Goal: Task Accomplishment & Management: Manage account settings

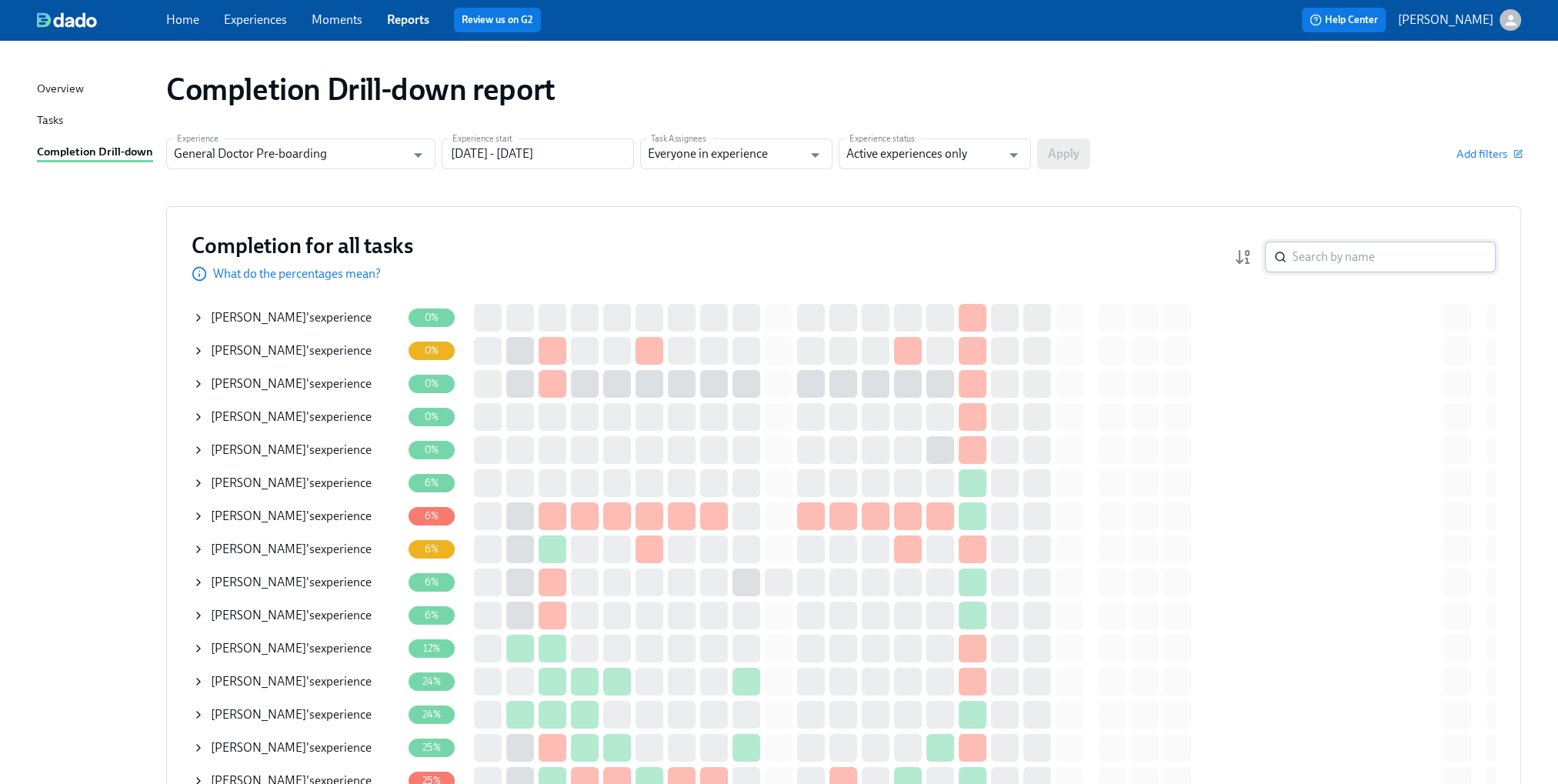
click at [1321, 254] on input "search" at bounding box center [1394, 257] width 203 height 30
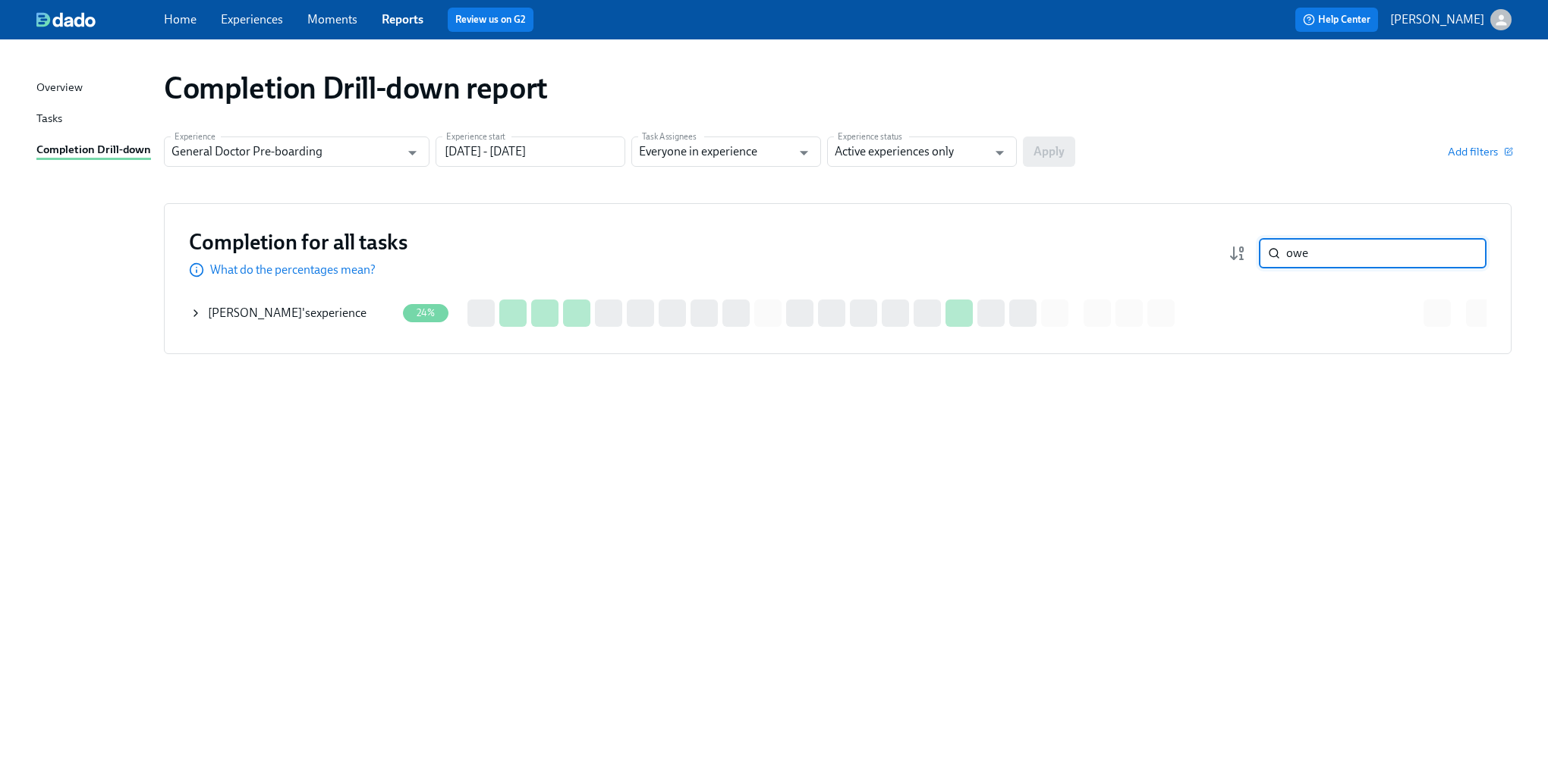
type input "owe"
drag, startPoint x: 197, startPoint y: 317, endPoint x: 230, endPoint y: 314, distance: 33.1
click at [198, 317] on icon at bounding box center [195, 313] width 13 height 13
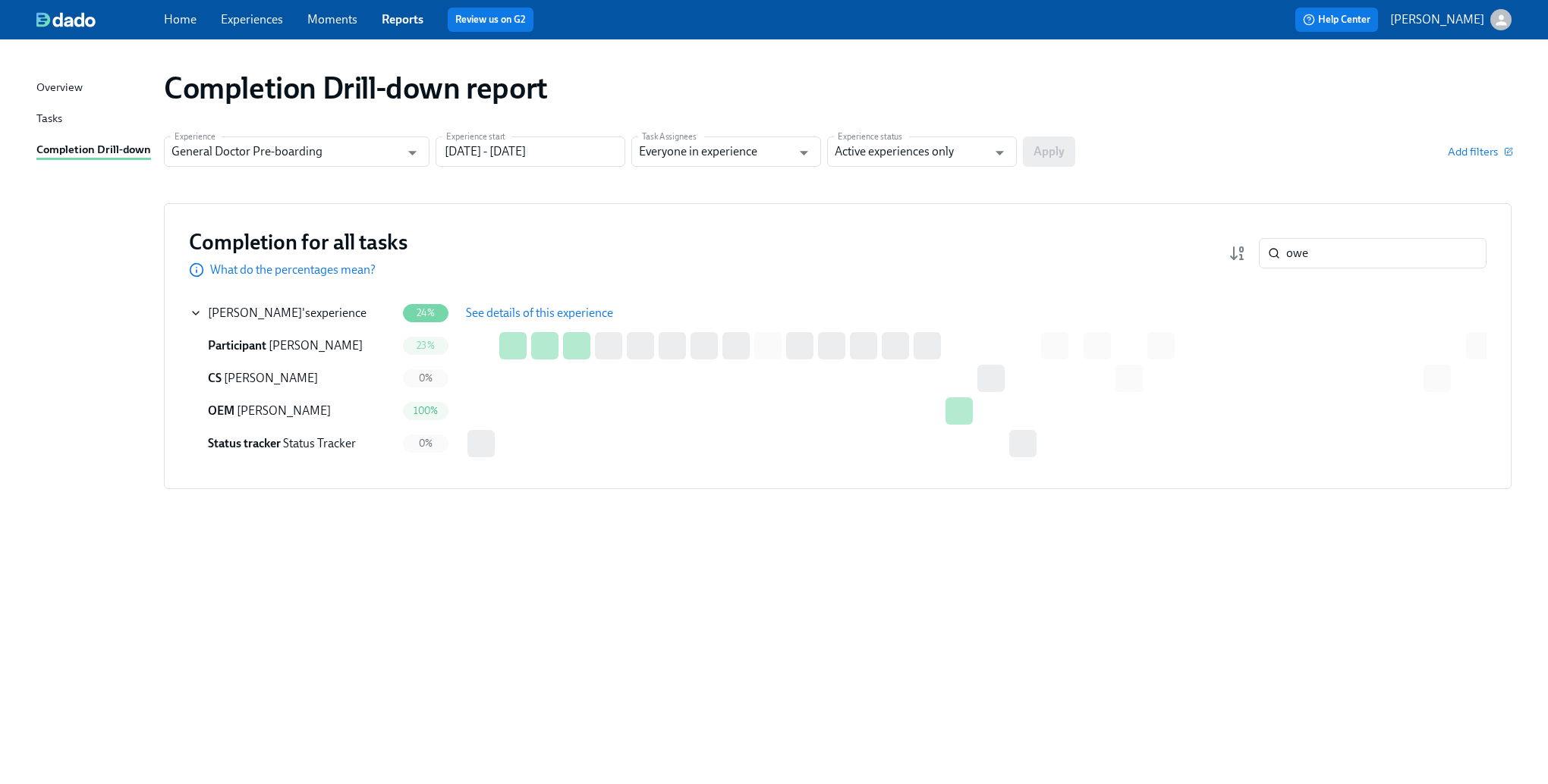
click at [534, 314] on span "See details of this experience" at bounding box center [539, 314] width 147 height 15
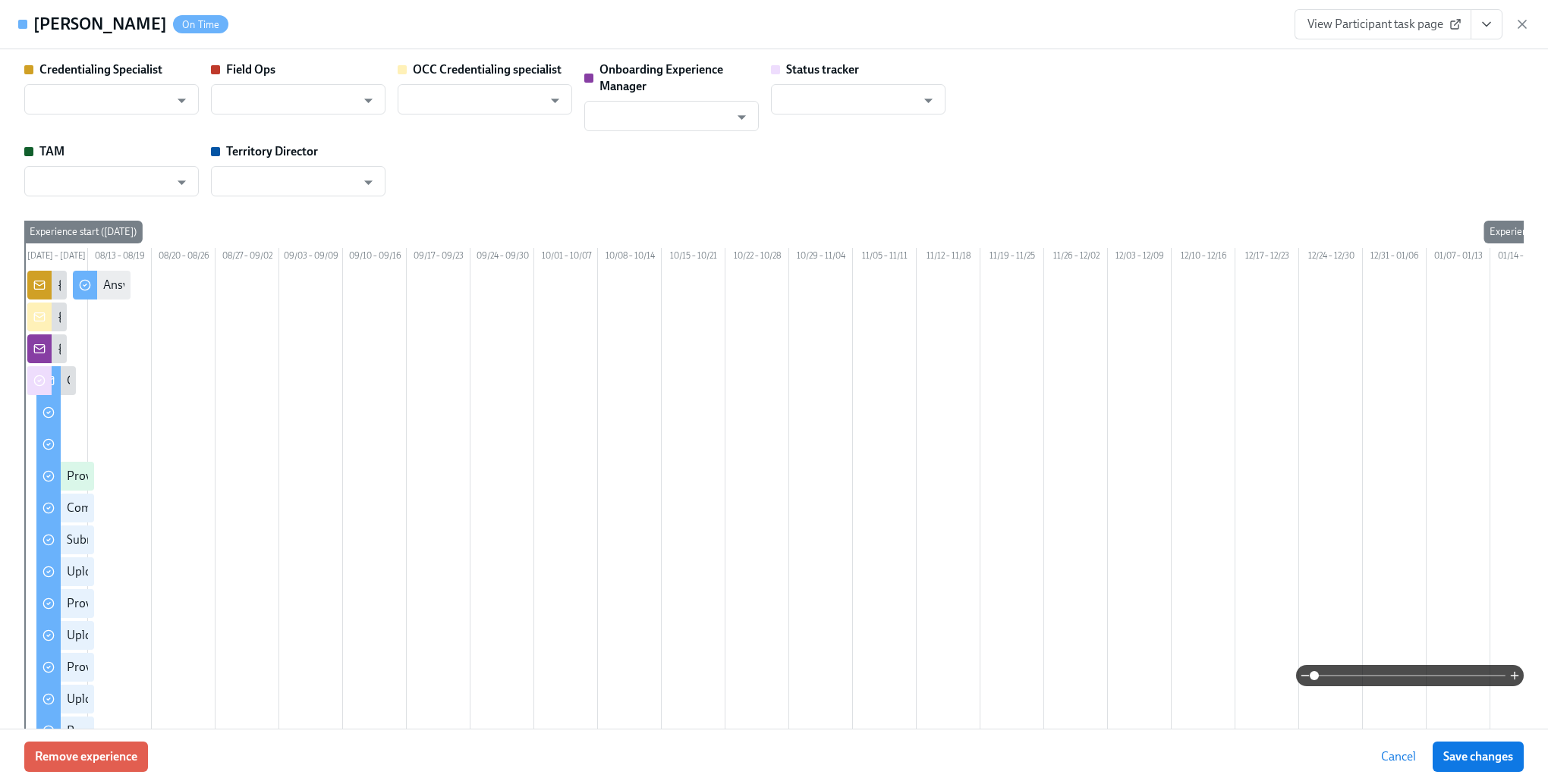
type input "[PERSON_NAME]"
type input "Status Tracker"
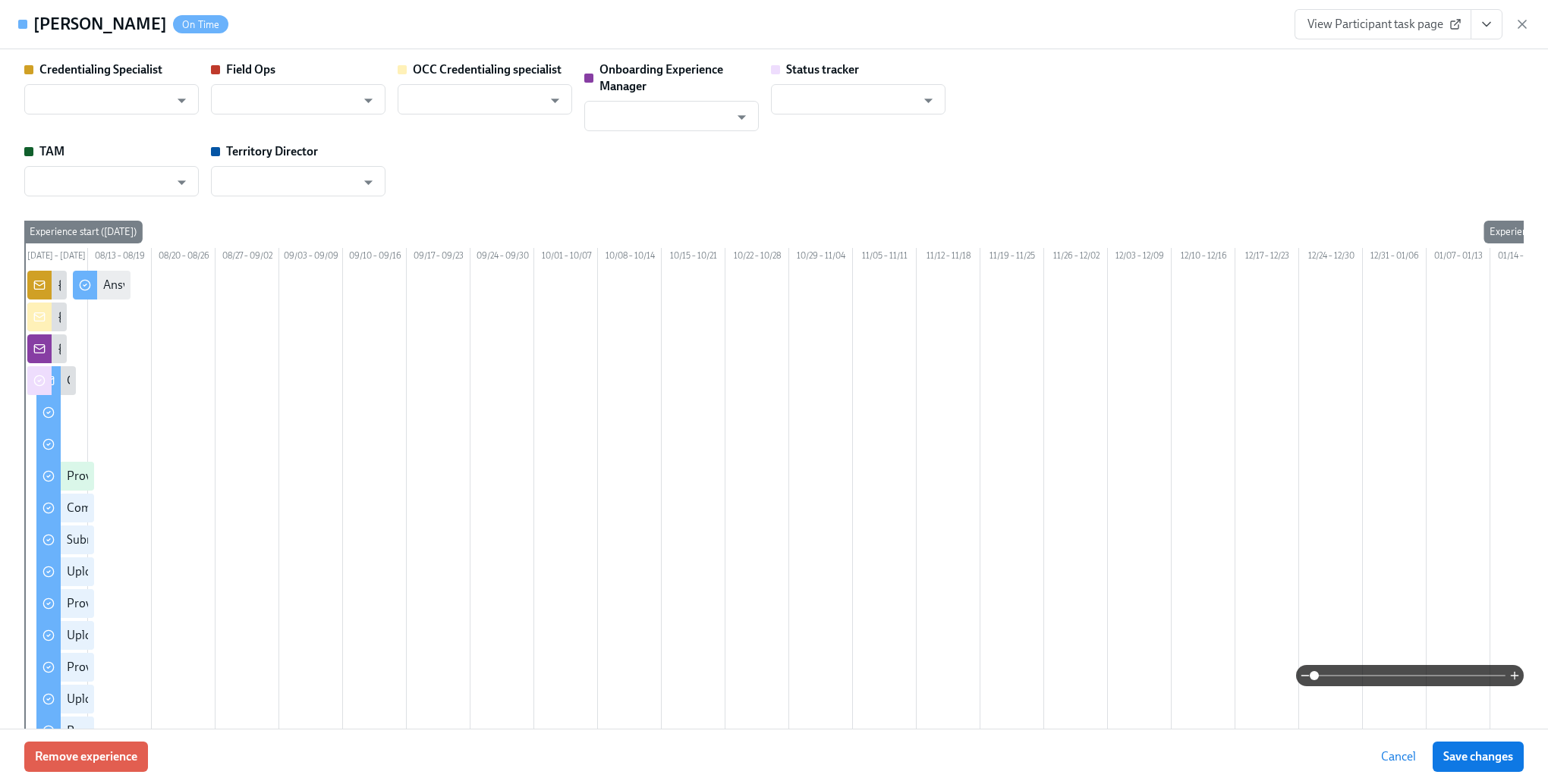
type input "[PERSON_NAME]"
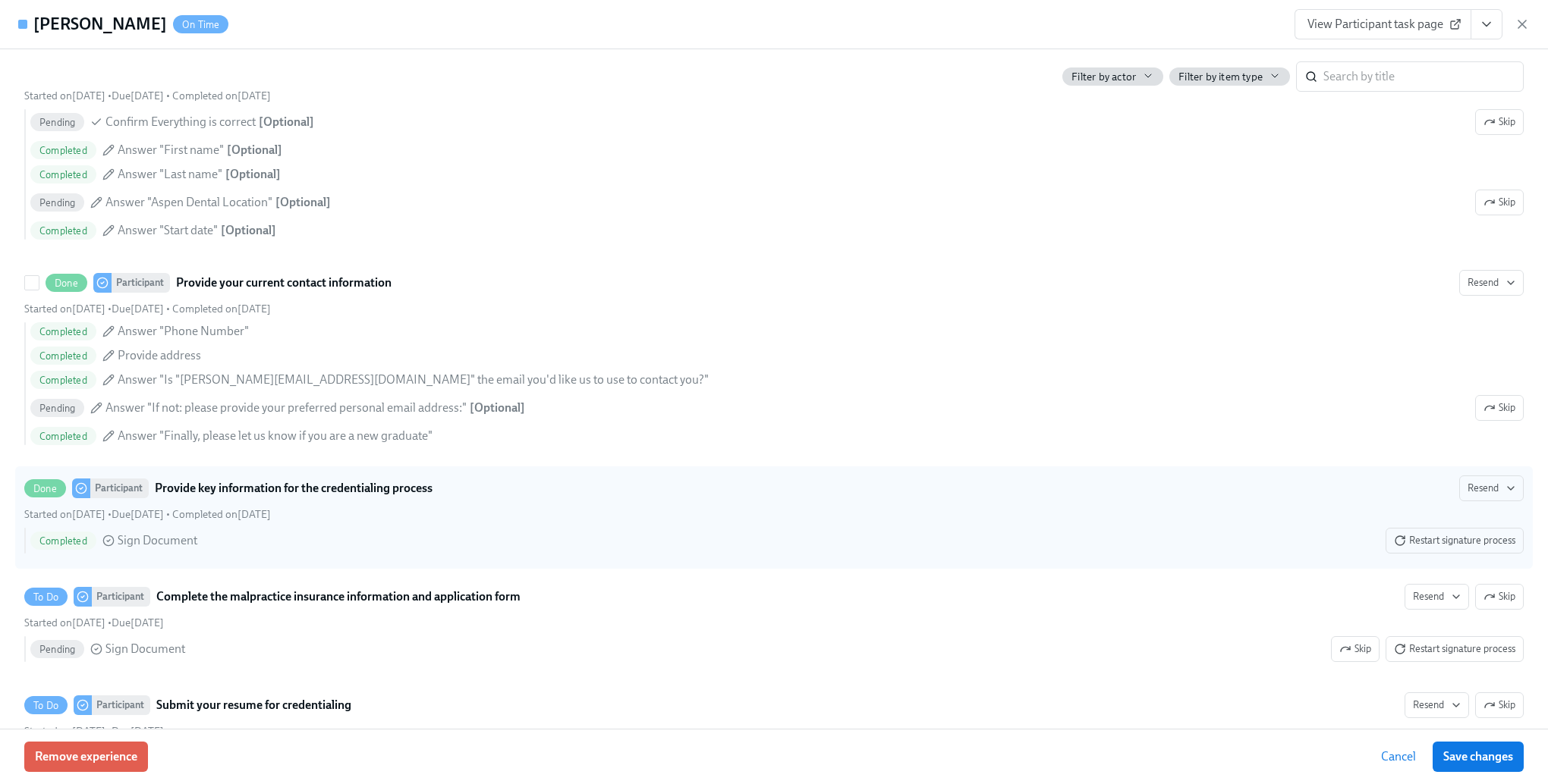
scroll to position [1669, 0]
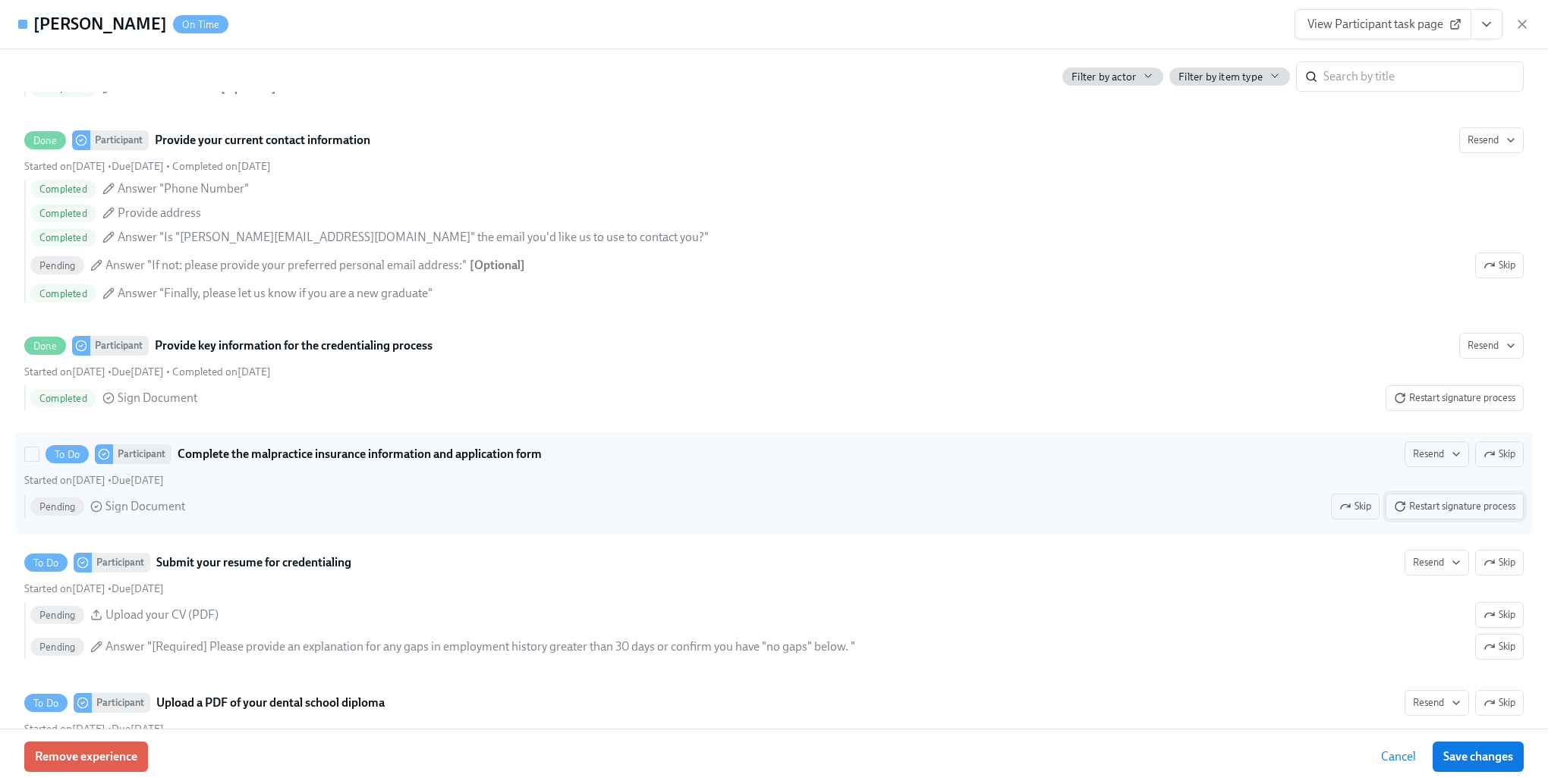
click at [1476, 515] on span "Restart signature process" at bounding box center [1455, 506] width 122 height 15
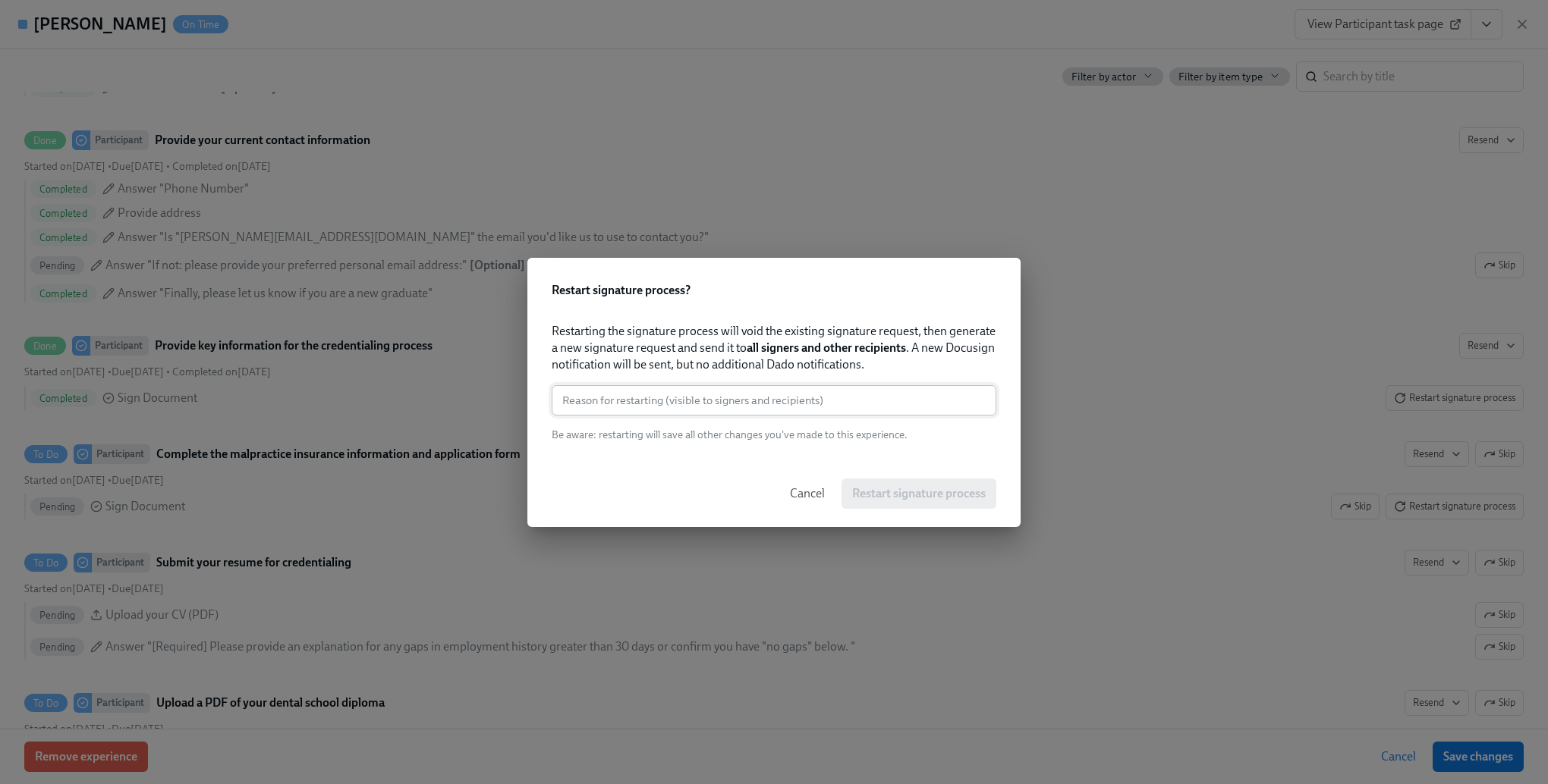
click at [753, 413] on input "text" at bounding box center [774, 400] width 445 height 30
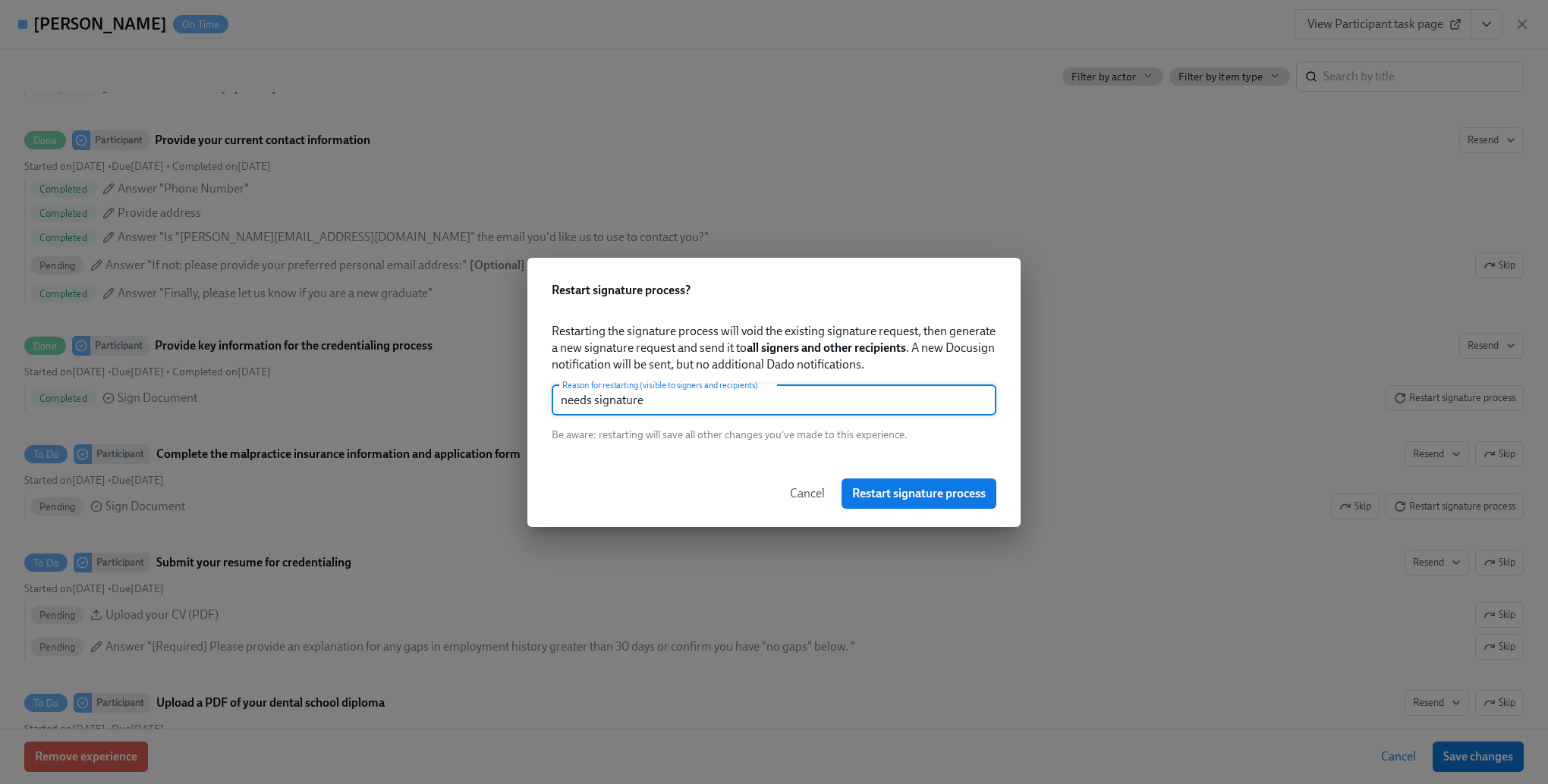
click at [751, 402] on input "needs signature" at bounding box center [774, 400] width 445 height 30
type input "needs signature"
click at [917, 491] on span "Restart signature process" at bounding box center [919, 494] width 134 height 15
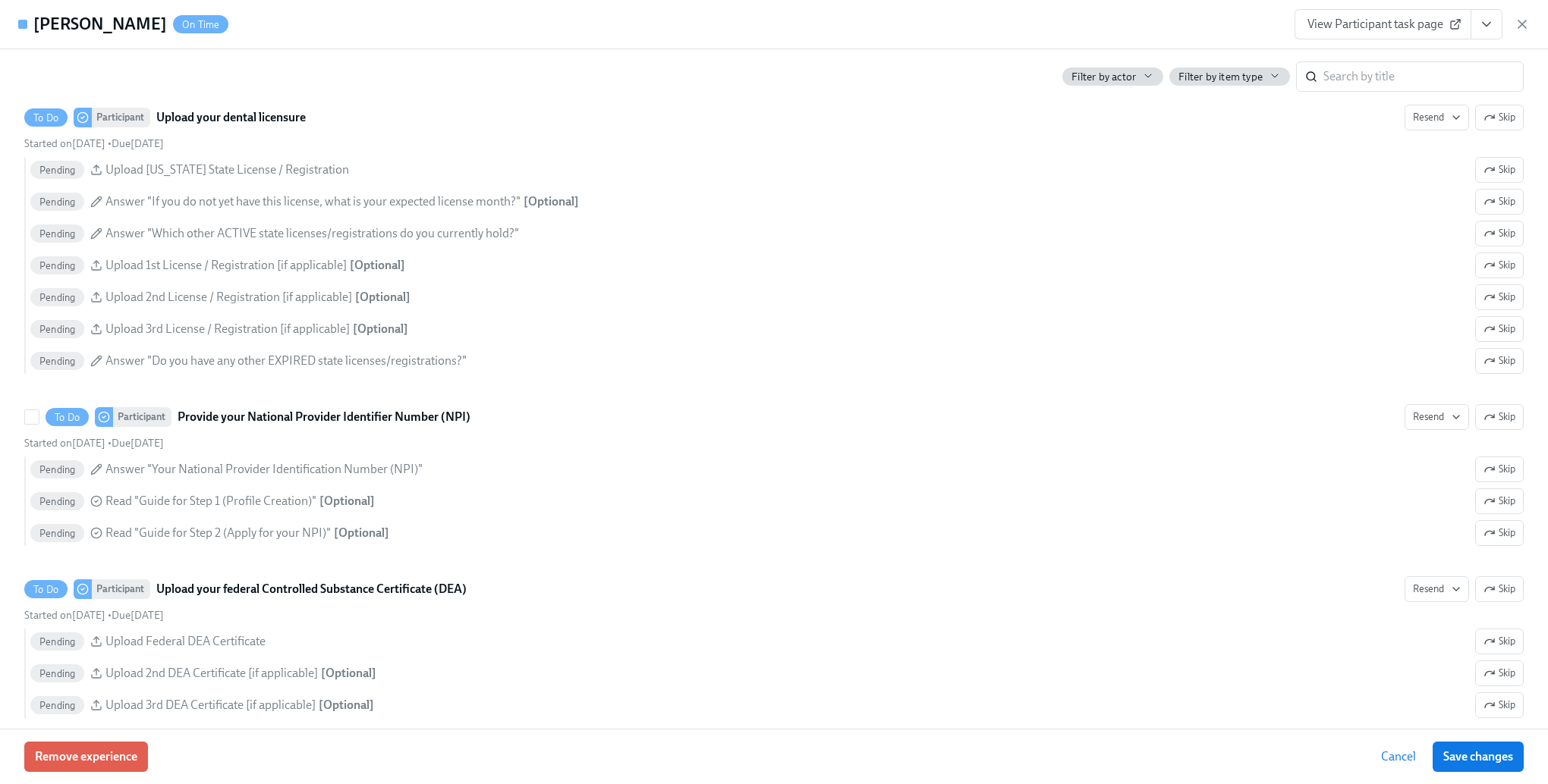
scroll to position [2807, 0]
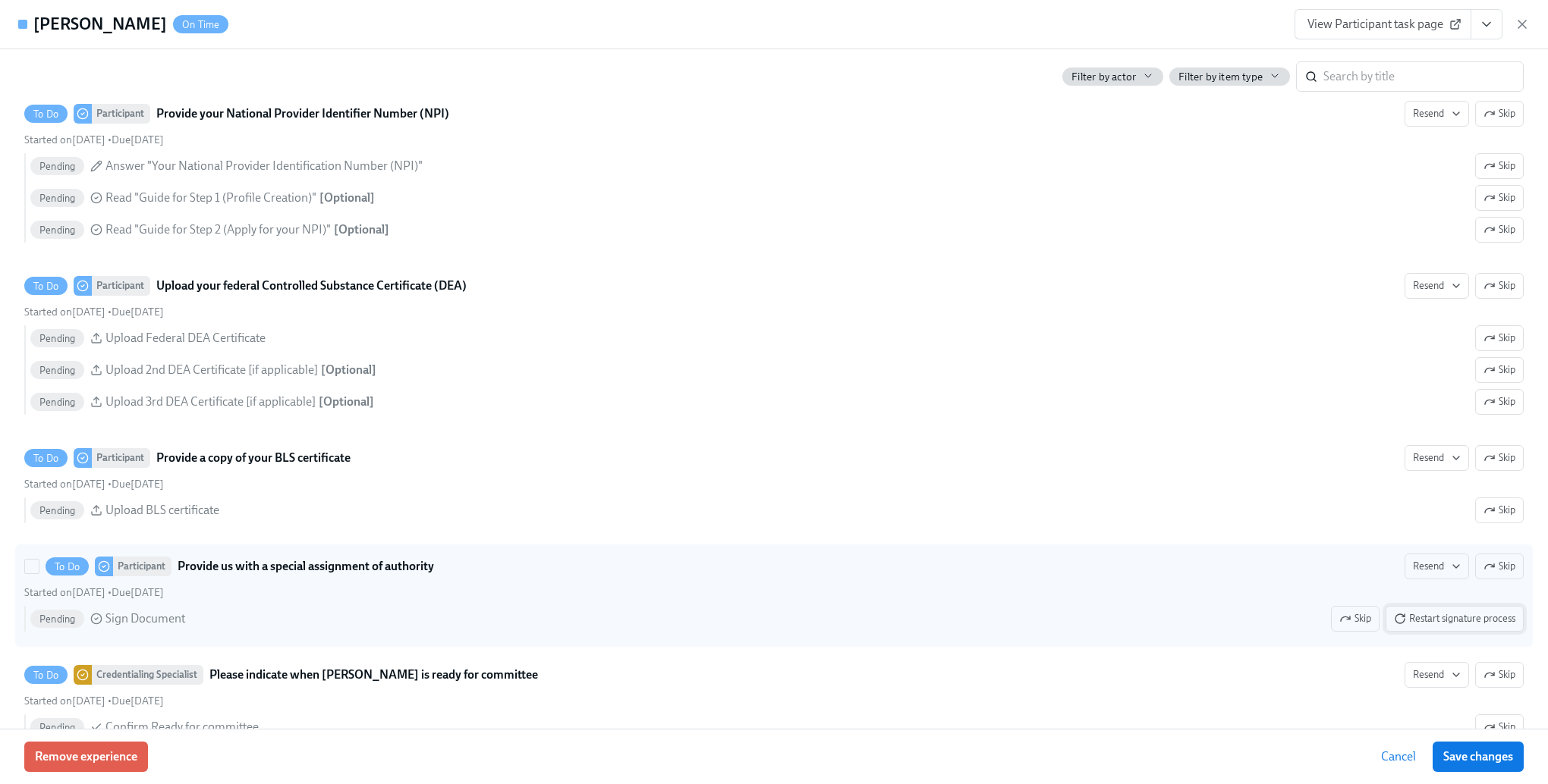
click at [1414, 626] on span "Restart signature process" at bounding box center [1455, 619] width 122 height 15
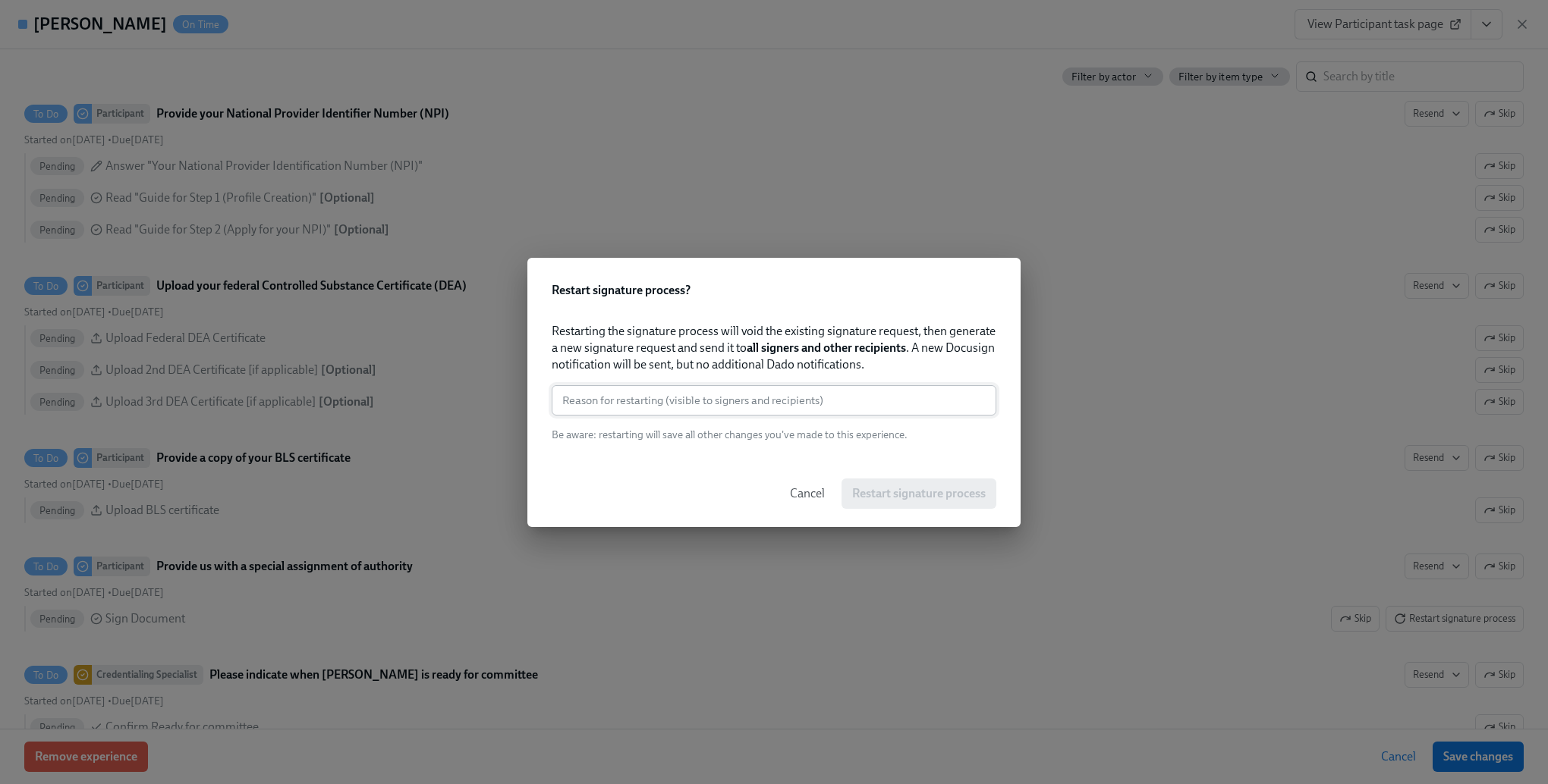
click at [829, 409] on input "text" at bounding box center [774, 400] width 445 height 30
type input "v"
paste input "needs signature"
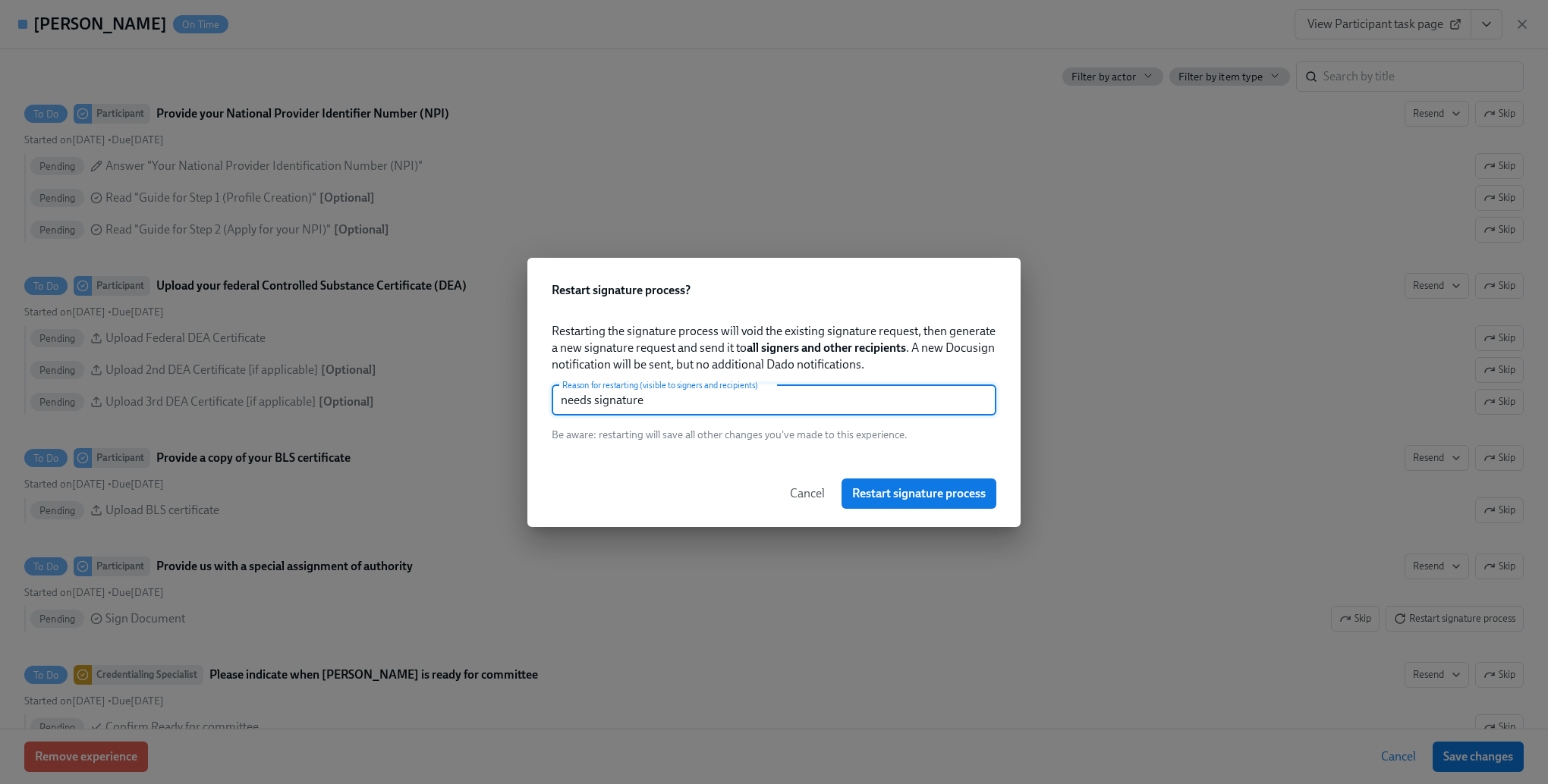
type input "needs signature"
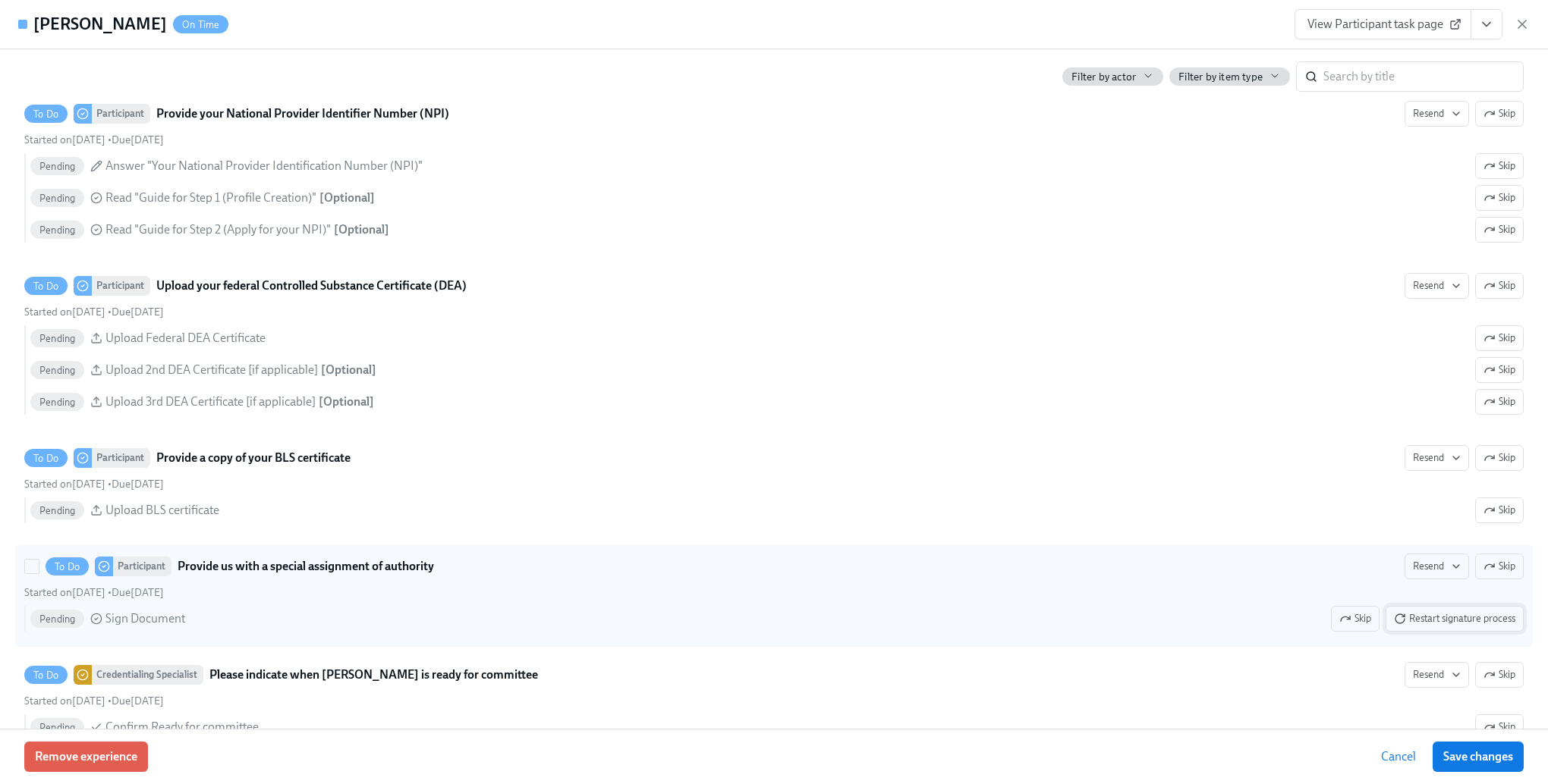
click at [1442, 632] on button "Restart signature process" at bounding box center [1455, 619] width 139 height 26
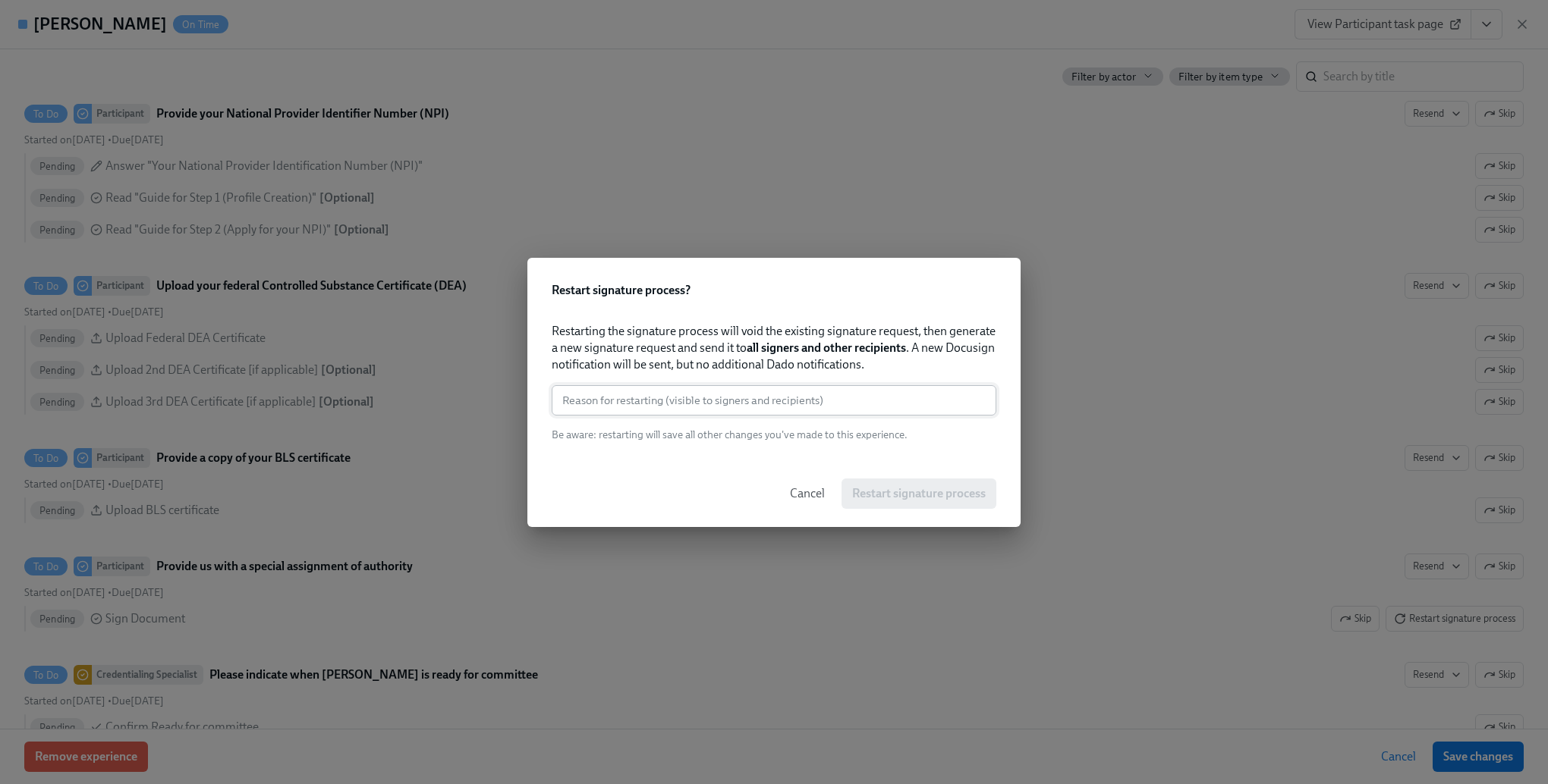
click at [734, 390] on input "text" at bounding box center [774, 400] width 445 height 30
paste input "needs signature"
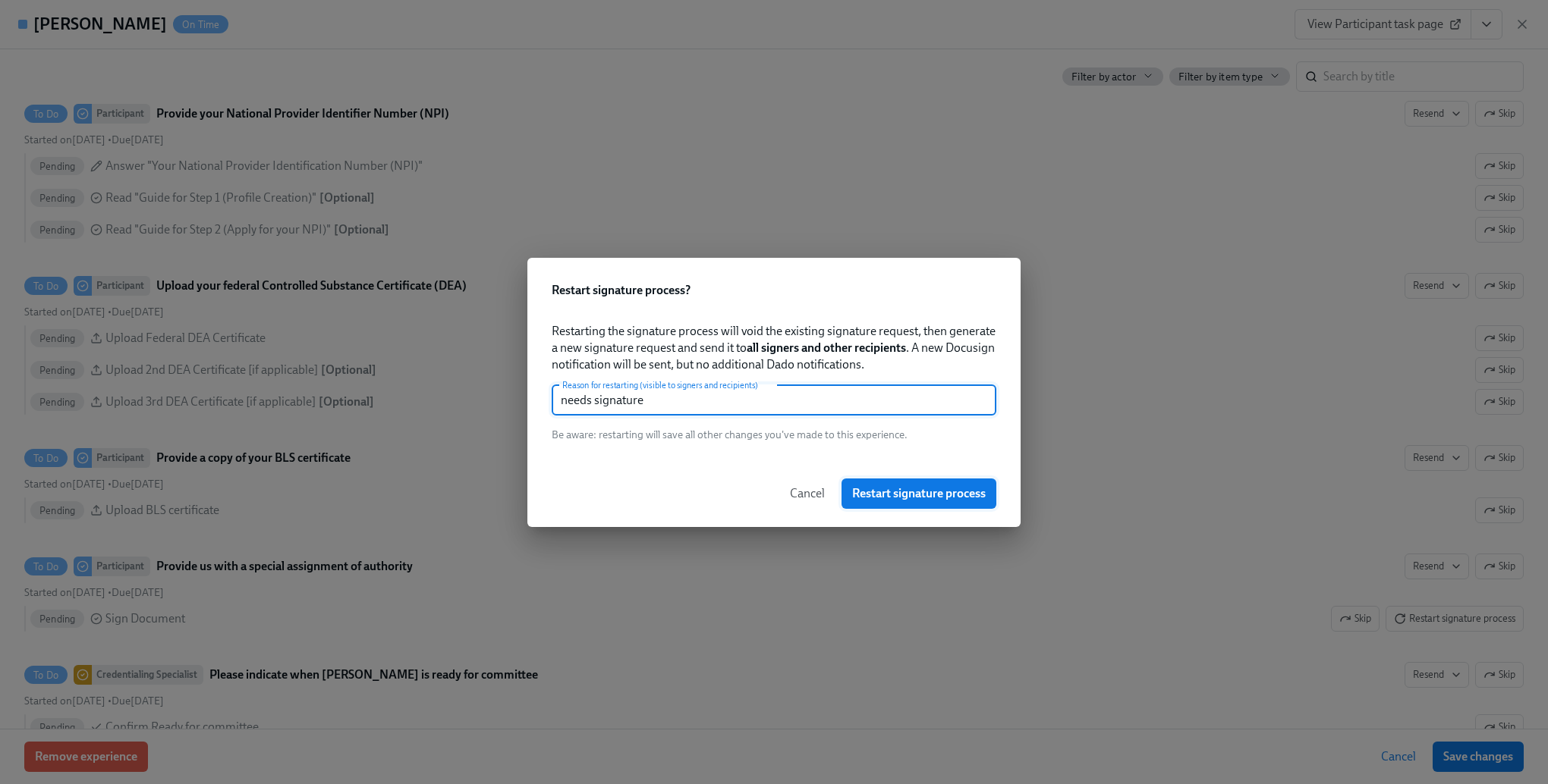
type input "needs signature"
click at [923, 490] on span "Restart signature process" at bounding box center [919, 494] width 134 height 15
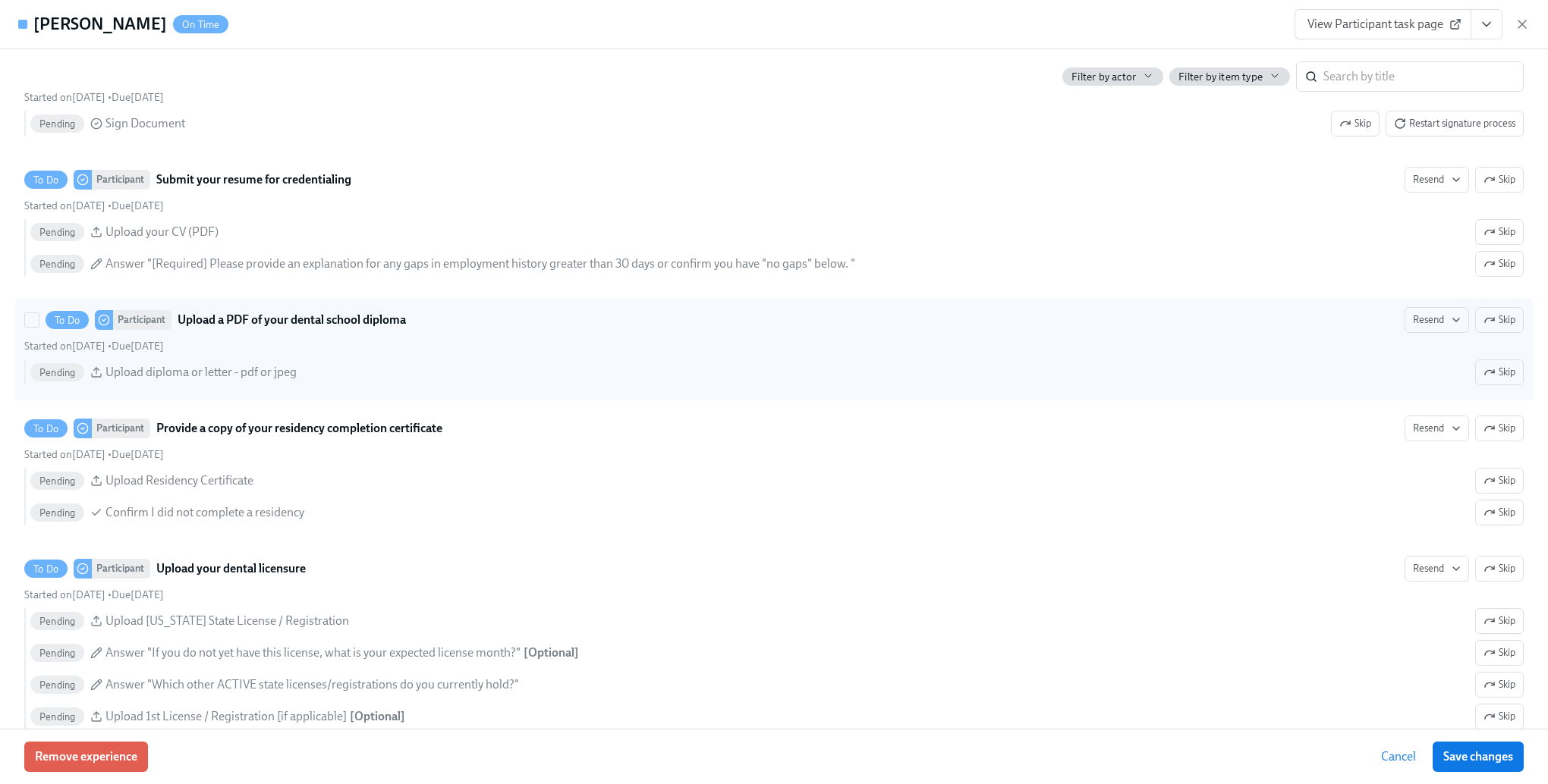
scroll to position [1973, 0]
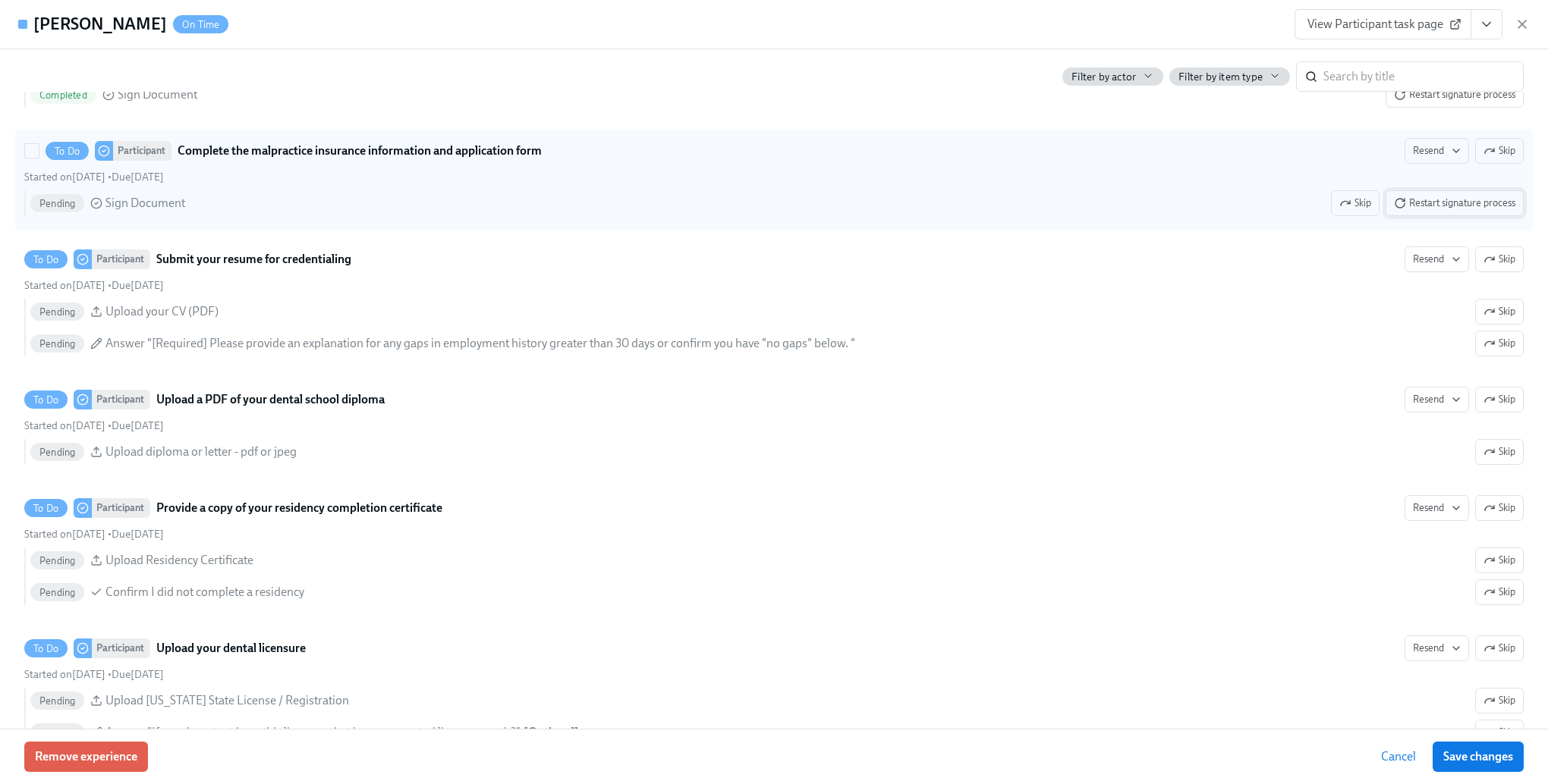
click at [1452, 211] on span "Restart signature process" at bounding box center [1455, 204] width 122 height 15
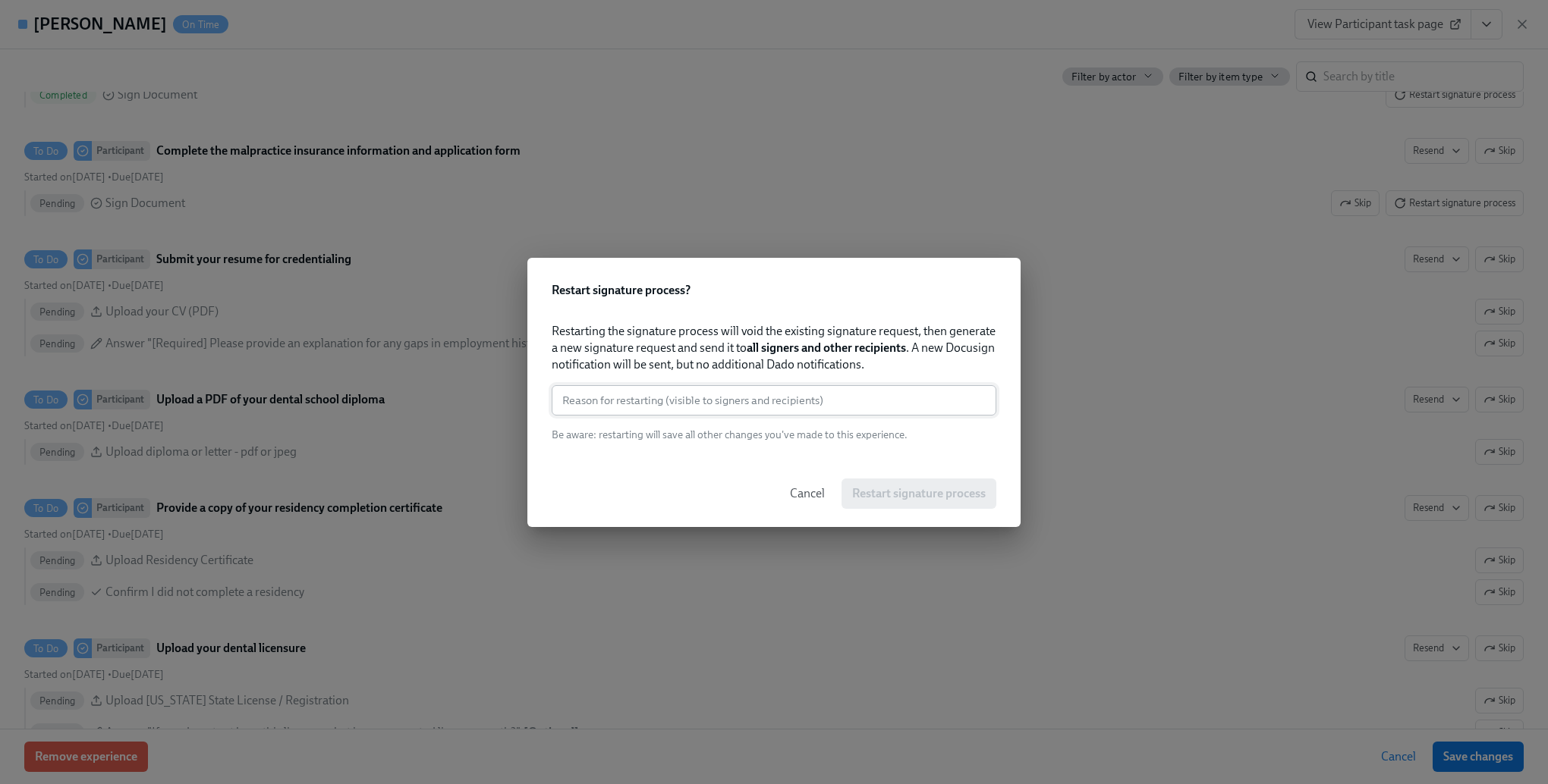
click at [848, 395] on input "text" at bounding box center [774, 400] width 445 height 30
paste input "needs signature"
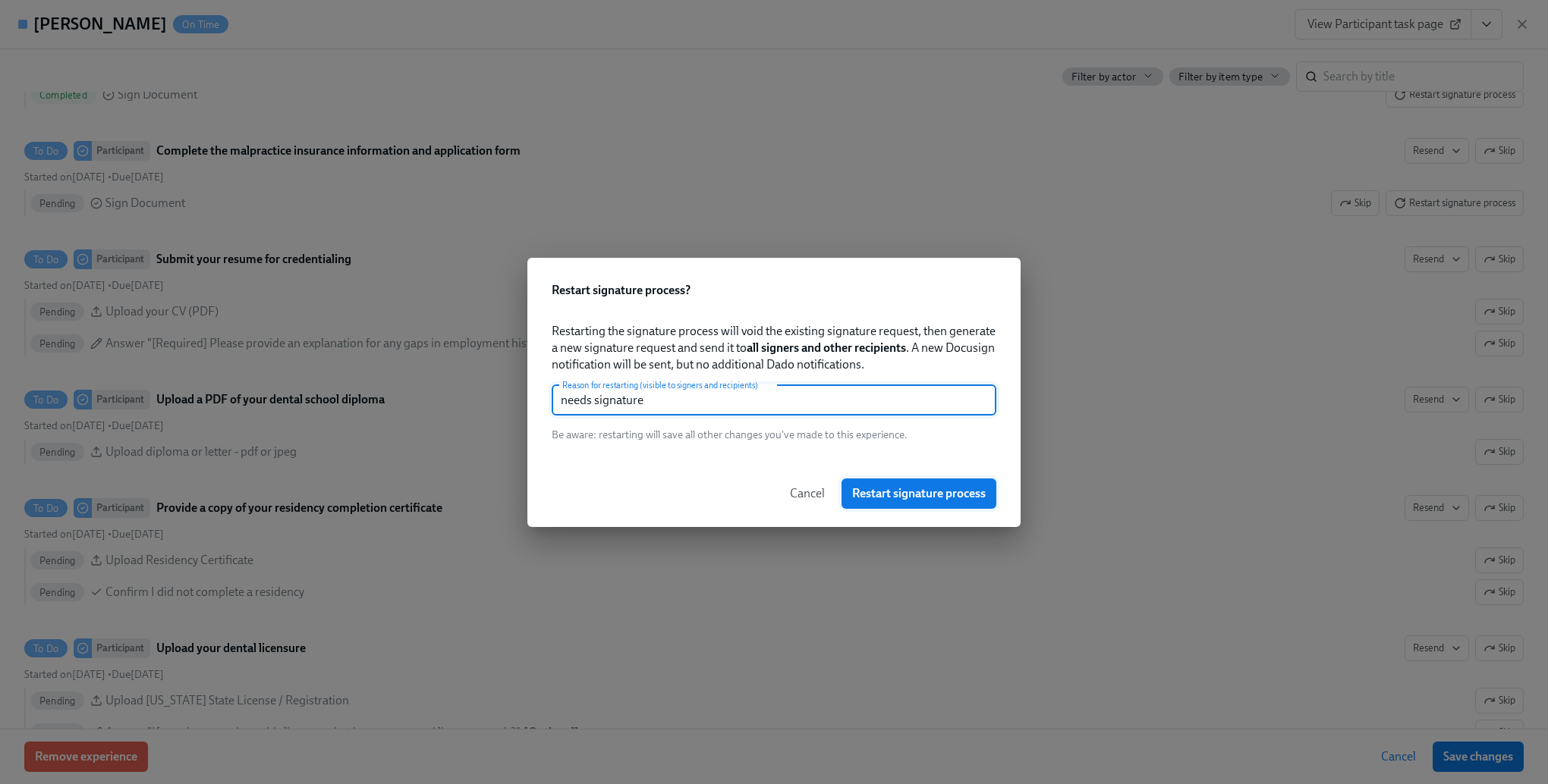
type input "needs signature"
click at [868, 486] on span "Restart signature process" at bounding box center [919, 494] width 134 height 15
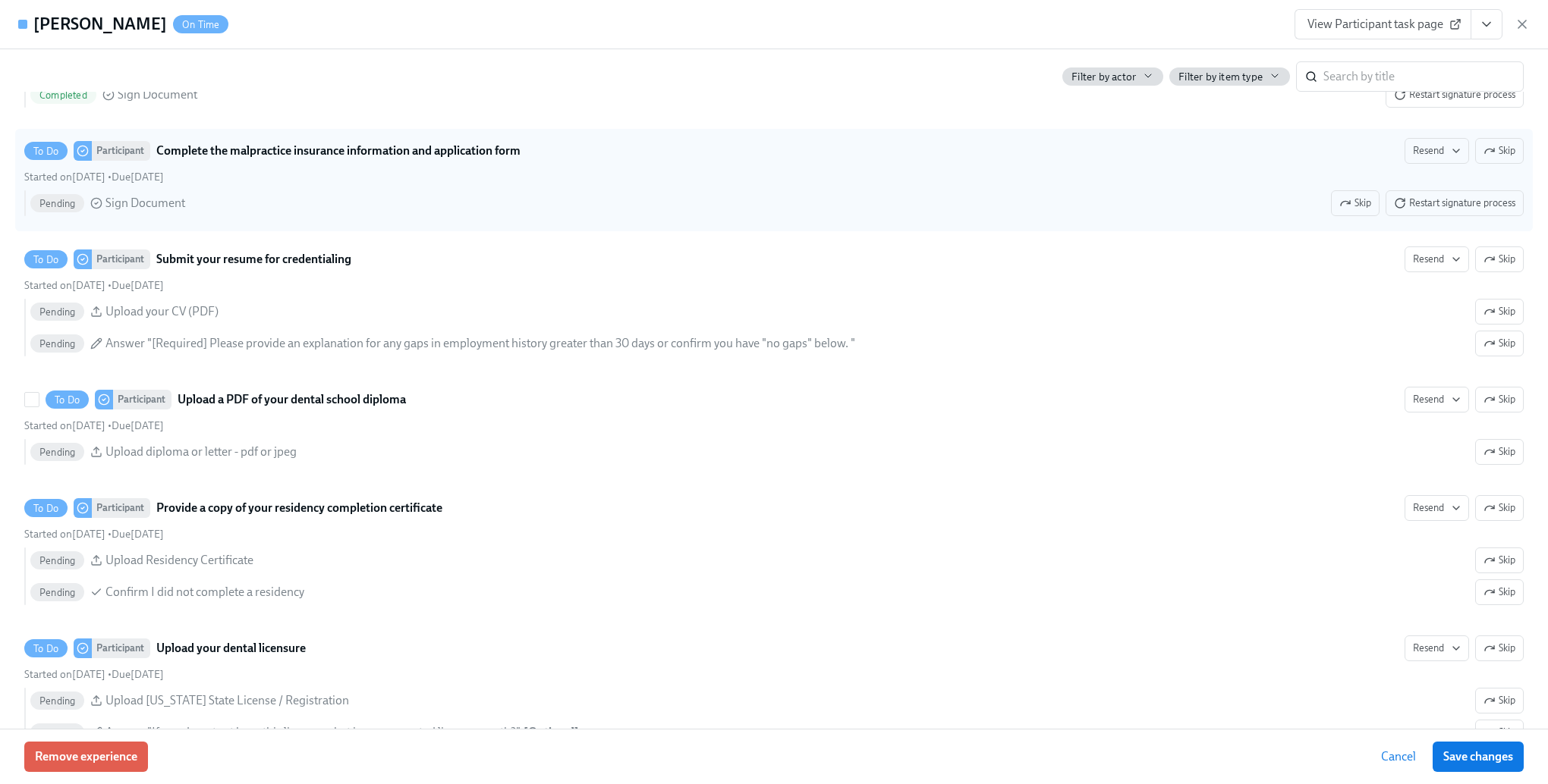
scroll to position [1593, 0]
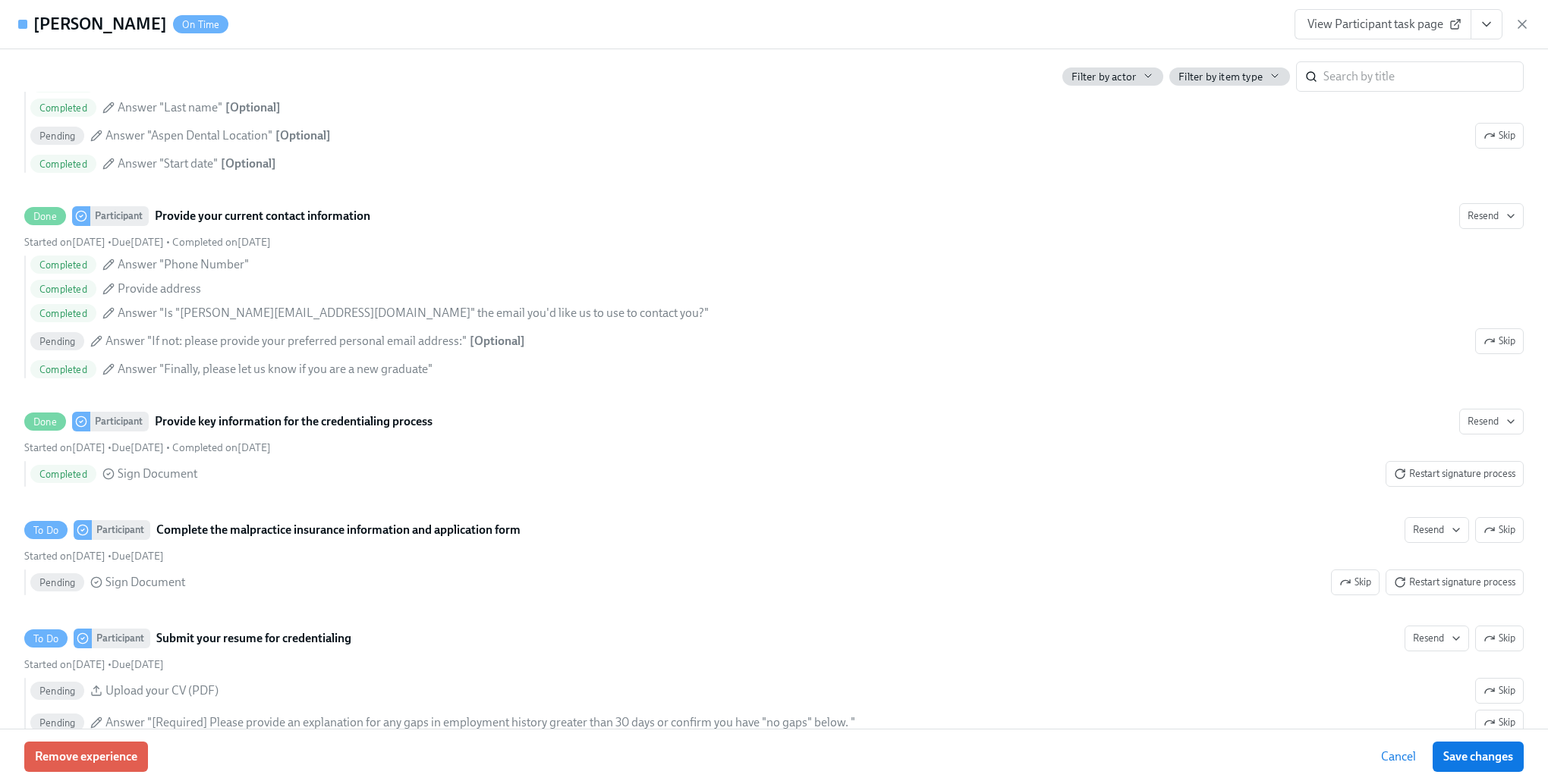
click at [1403, 754] on span "Cancel" at bounding box center [1399, 757] width 35 height 15
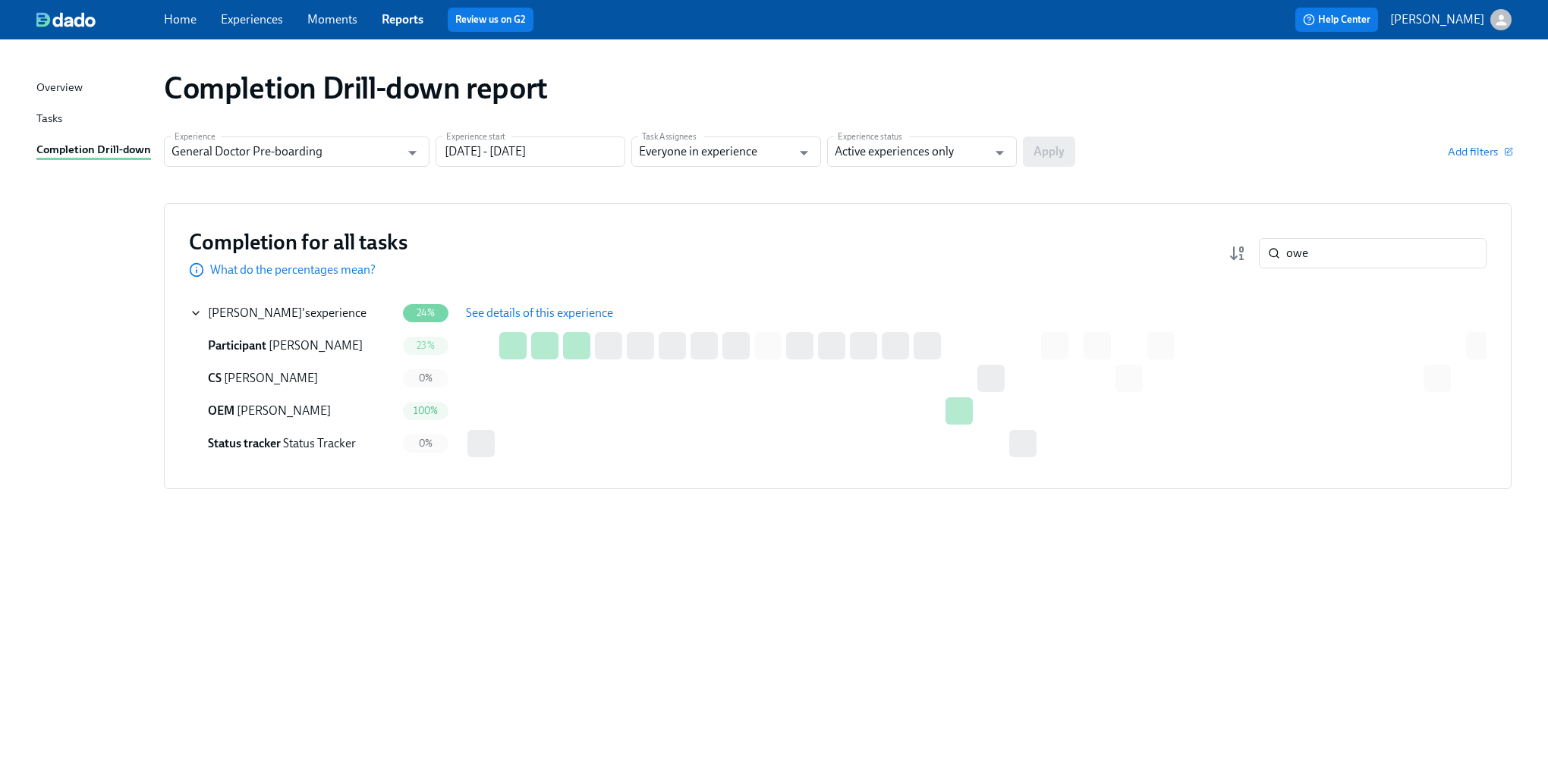
click at [192, 314] on icon at bounding box center [195, 313] width 13 height 13
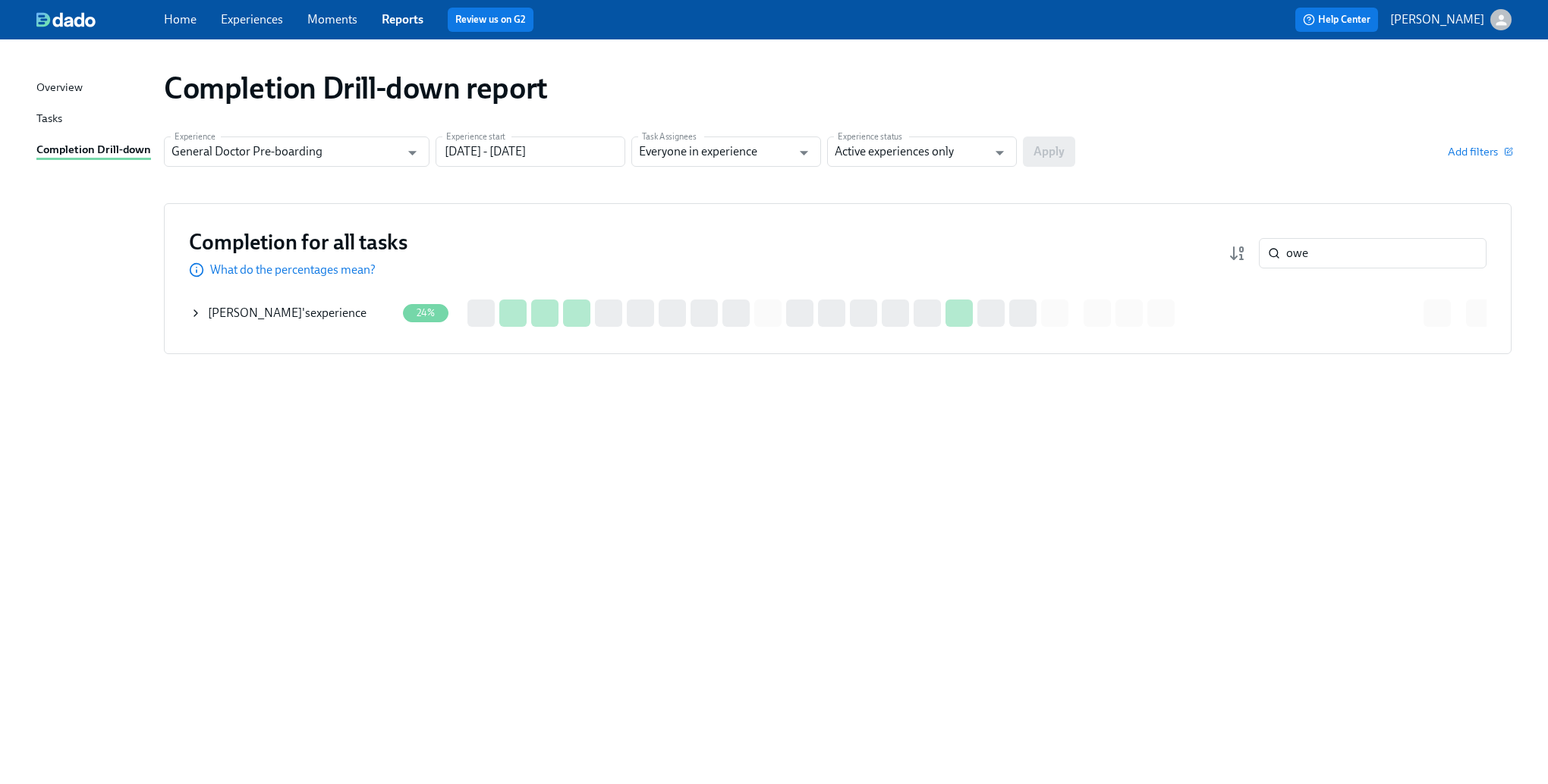
click at [192, 314] on icon at bounding box center [195, 313] width 13 height 13
